Goal: Information Seeking & Learning: Find specific fact

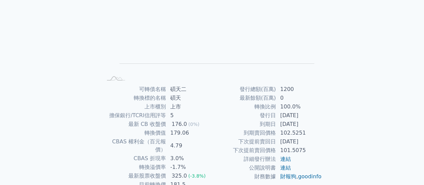
scroll to position [125, 0]
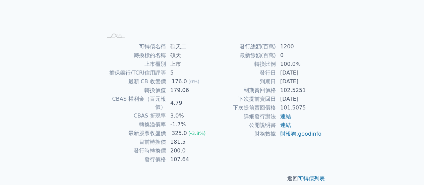
click at [105, 79] on td "最新 CB 收盤價" at bounding box center [134, 81] width 64 height 9
drag, startPoint x: 127, startPoint y: 124, endPoint x: 160, endPoint y: 124, distance: 32.2
click at [160, 129] on td "最新股票收盤價" at bounding box center [134, 133] width 64 height 9
drag, startPoint x: 130, startPoint y: 142, endPoint x: 205, endPoint y: 141, distance: 74.5
click at [195, 146] on tr "發行時轉換價 200.0" at bounding box center [157, 150] width 110 height 9
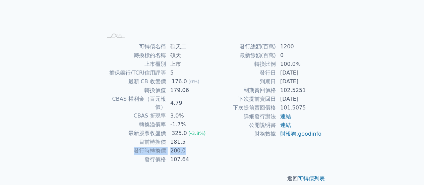
click at [205, 146] on td "200.0" at bounding box center [189, 150] width 46 height 9
click at [150, 129] on td "最新股票收盤價" at bounding box center [134, 133] width 64 height 9
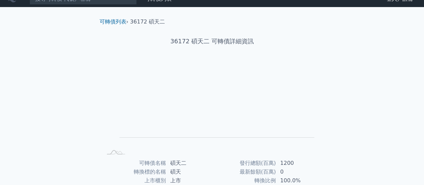
scroll to position [0, 0]
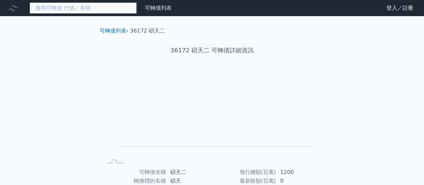
click at [68, 11] on input at bounding box center [83, 7] width 107 height 11
type input "d"
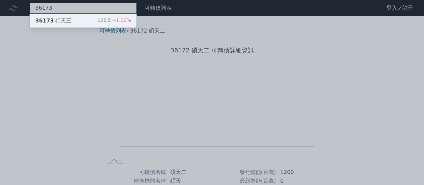
type input "36173"
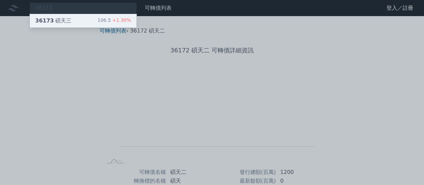
click at [78, 22] on div "36173 碩天三 106.5 +1.30%" at bounding box center [83, 20] width 107 height 13
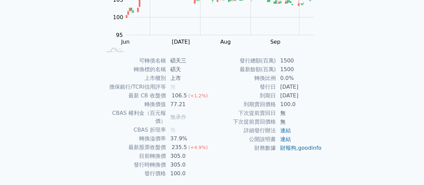
scroll to position [125, 0]
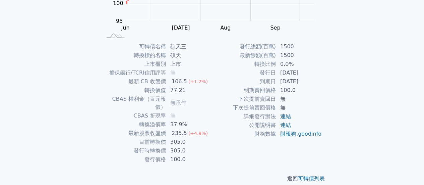
click at [370, 76] on div "可轉債列表 財務數據 可轉債列表 財務數據 登入／註冊 登入／註冊 可轉債列表 › 36173 碩天三 36173 碩天三 可轉債詳細資訊 Zoom Out …" at bounding box center [212, 34] width 424 height 319
click at [177, 80] on div "106.5" at bounding box center [179, 81] width 18 height 8
click at [209, 76] on td "無" at bounding box center [189, 72] width 46 height 9
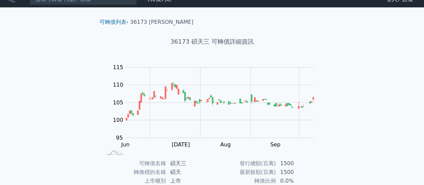
scroll to position [0, 0]
